Goal: Check status: Check status

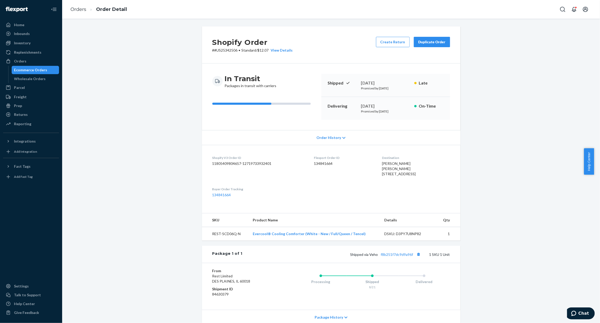
click at [37, 71] on div "Ecommerce Orders" at bounding box center [30, 69] width 33 height 5
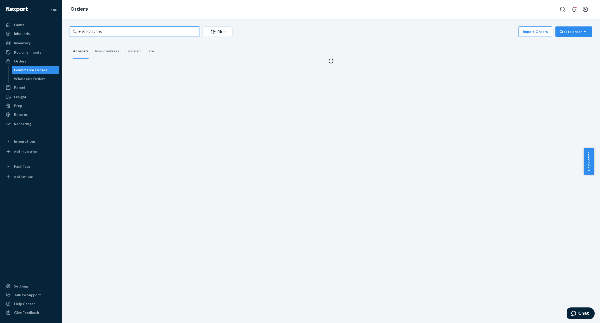
click at [126, 30] on input "#US25342506" at bounding box center [135, 31] width 130 height 10
paste input "25728"
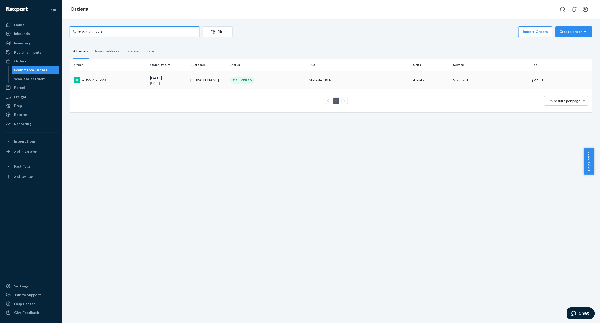
type input "#US25325728"
click at [119, 83] on td "#US25325728" at bounding box center [109, 80] width 78 height 18
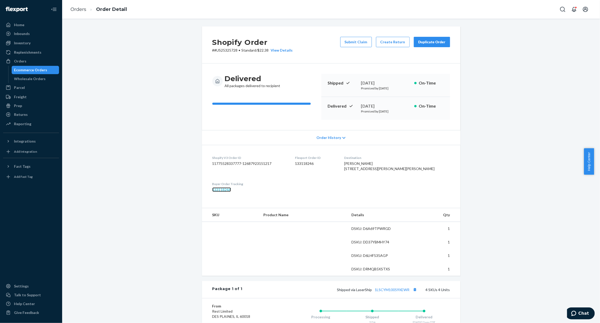
click at [214, 192] on link "133118246" at bounding box center [221, 189] width 19 height 4
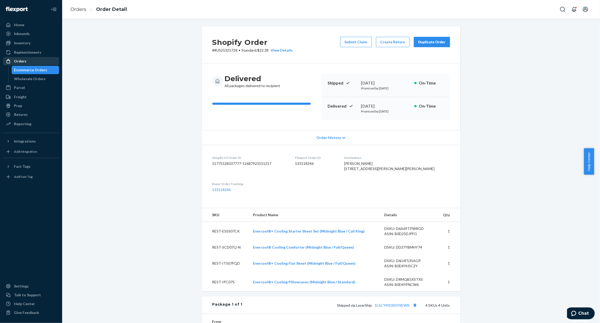
click at [31, 65] on div "Orders" at bounding box center [31, 61] width 55 height 7
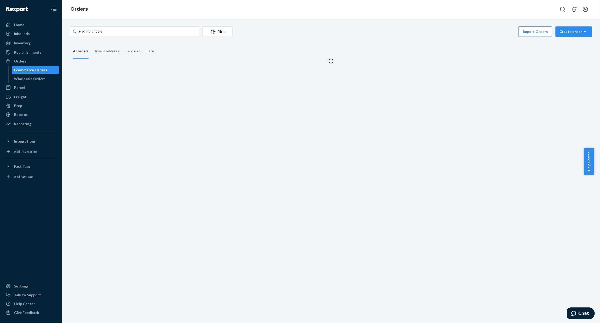
click at [31, 68] on div "Ecommerce Orders" at bounding box center [30, 69] width 33 height 5
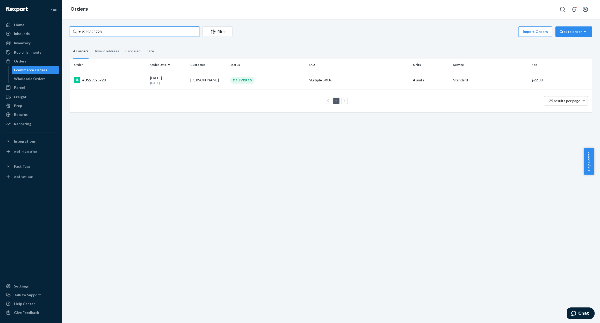
click at [103, 31] on input "#US25325728" at bounding box center [135, 31] width 130 height 10
paste input "US25339039"
type input "US25339039"
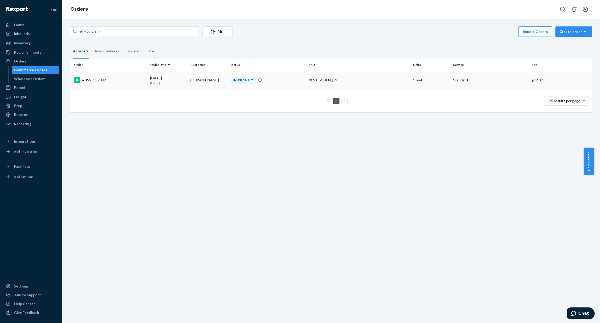
click at [130, 76] on td "#US25339039" at bounding box center [109, 80] width 78 height 18
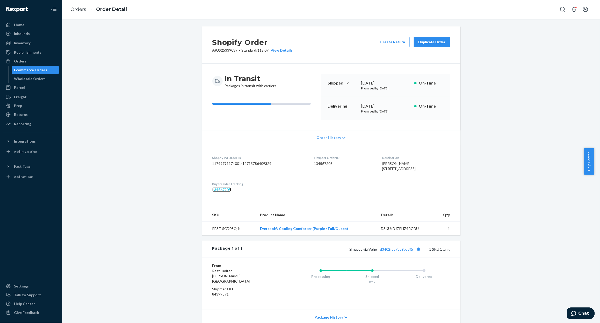
click at [220, 192] on link "134567205" at bounding box center [221, 189] width 19 height 4
click at [222, 51] on p "# #US25339039 • Standard / $12.07 View Details" at bounding box center [252, 50] width 81 height 5
copy p "US25339039"
click at [217, 48] on p "# #US25339039 • Standard / $12.07 View Details" at bounding box center [252, 50] width 81 height 5
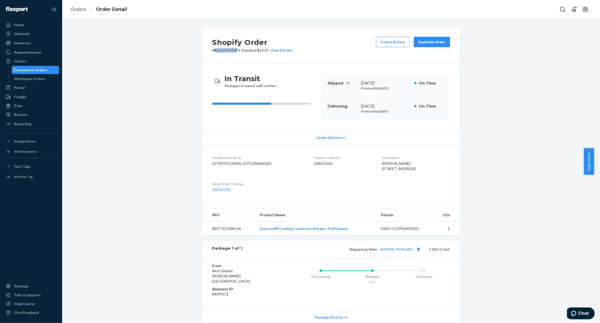
drag, startPoint x: 212, startPoint y: 51, endPoint x: 234, endPoint y: 51, distance: 22.0
click at [234, 51] on p "# #US25339039 • Standard / $12.07 View Details" at bounding box center [252, 50] width 81 height 5
copy p "#US25339039"
click at [130, 113] on div "Shopify Order # #US25339039 • Standard / $12.07 View Details Create Return Dupl…" at bounding box center [331, 191] width 530 height 331
